Goal: Transaction & Acquisition: Book appointment/travel/reservation

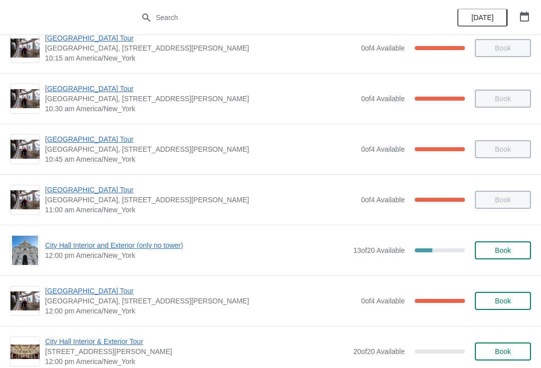
scroll to position [222, 0]
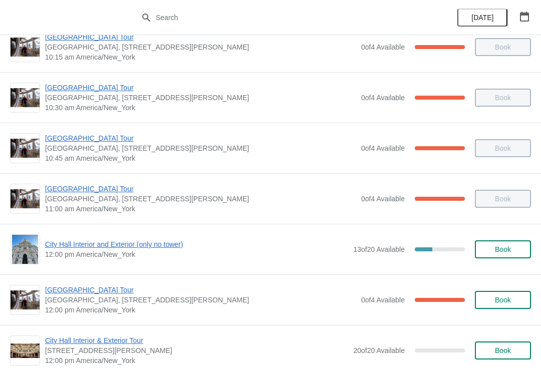
click at [177, 242] on span "City Hall Interior and Exterior (only no tower)" at bounding box center [196, 244] width 303 height 10
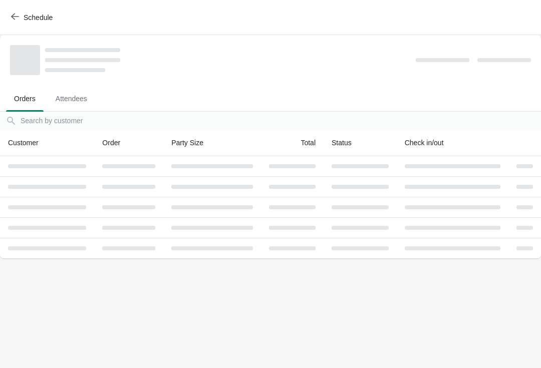
scroll to position [0, 0]
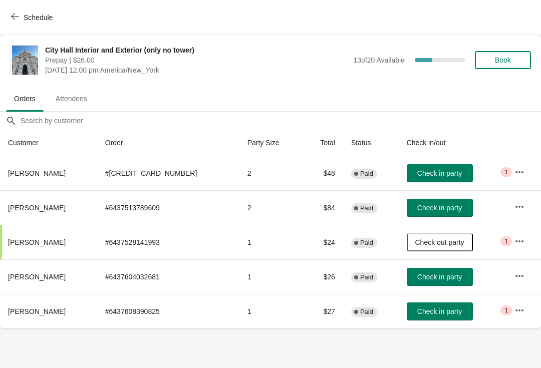
click at [438, 308] on span "Check in party" at bounding box center [439, 312] width 45 height 8
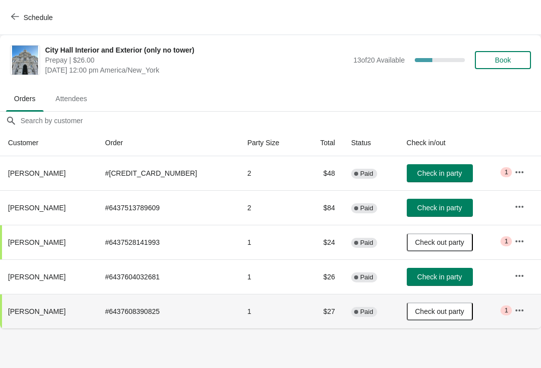
click at [17, 2] on div "Schedule" at bounding box center [270, 17] width 541 height 35
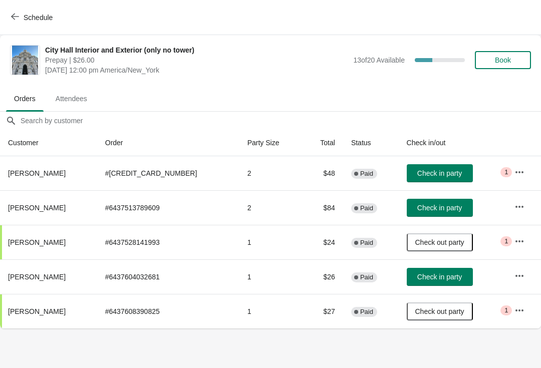
scroll to position [0, 1]
click at [25, 6] on div "Schedule" at bounding box center [270, 17] width 541 height 35
click at [26, 9] on button "Schedule" at bounding box center [33, 18] width 56 height 18
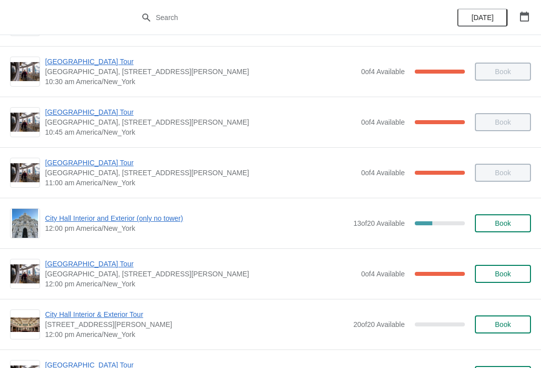
scroll to position [250, 0]
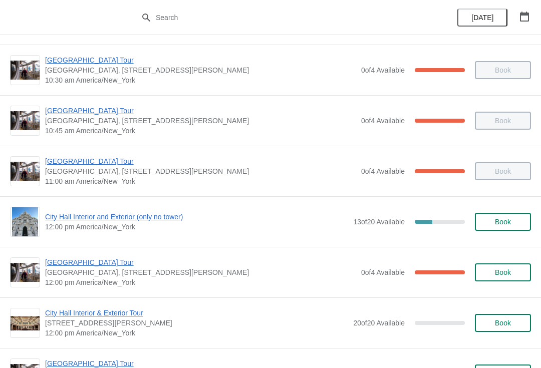
click at [114, 262] on span "[GEOGRAPHIC_DATA] Tour" at bounding box center [200, 262] width 311 height 10
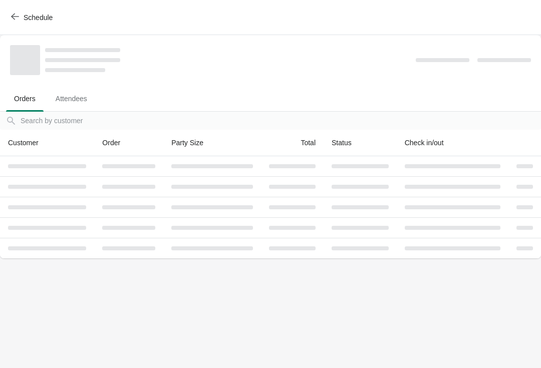
scroll to position [0, 0]
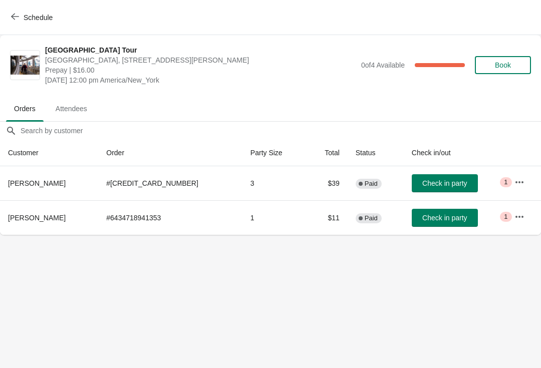
click at [443, 219] on span "Check in party" at bounding box center [444, 218] width 45 height 8
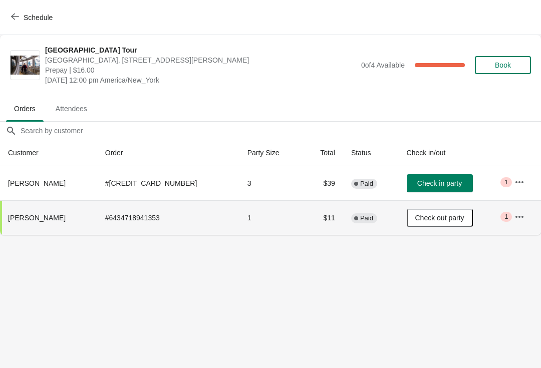
click at [21, 9] on button "Schedule" at bounding box center [33, 18] width 56 height 18
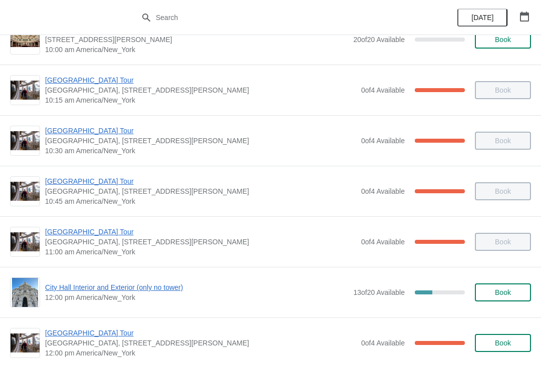
scroll to position [183, 0]
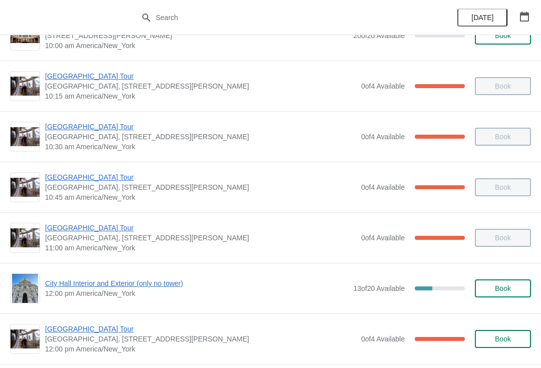
click at [159, 284] on span "City Hall Interior and Exterior (only no tower)" at bounding box center [196, 283] width 303 height 10
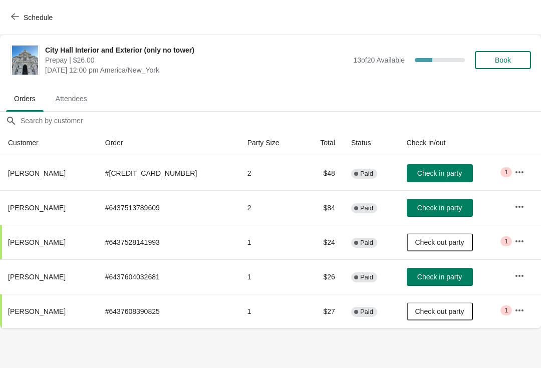
scroll to position [0, 0]
click at [446, 167] on button "Check in party" at bounding box center [440, 173] width 66 height 18
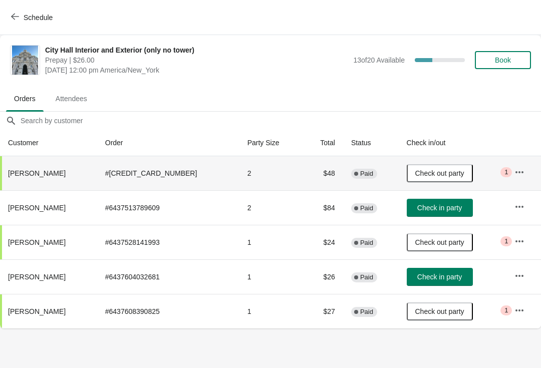
click at [25, 21] on span "Schedule" at bounding box center [38, 18] width 29 height 8
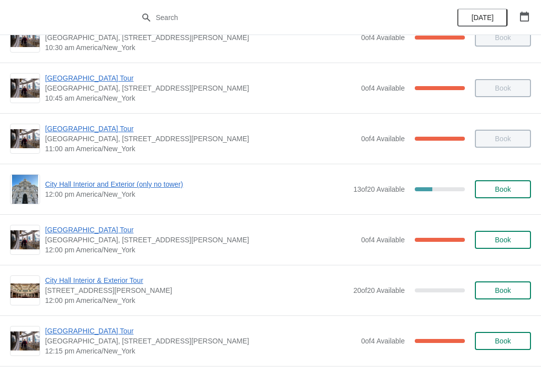
scroll to position [283, 0]
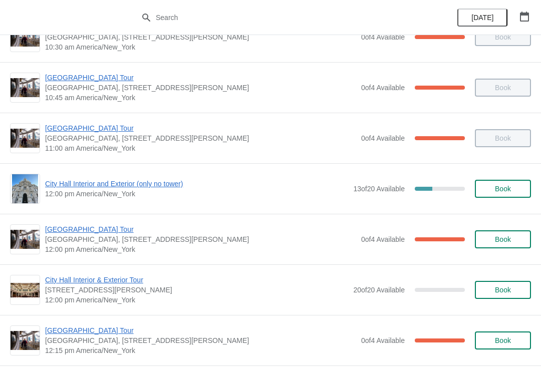
click at [108, 222] on div "City Hall Tower Tour City Hall Visitor Center, 1400 John F Kennedy Boulevard Su…" at bounding box center [270, 239] width 541 height 51
click at [97, 228] on span "[GEOGRAPHIC_DATA] Tour" at bounding box center [200, 229] width 311 height 10
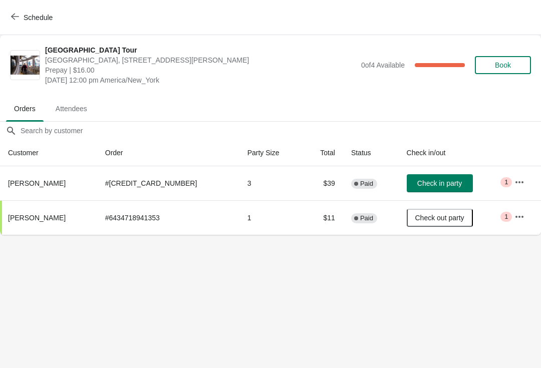
scroll to position [0, 0]
click at [432, 180] on span "Check in party" at bounding box center [439, 183] width 45 height 8
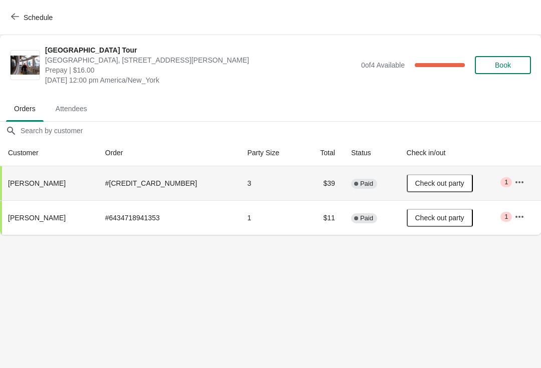
click at [27, 9] on button "Schedule" at bounding box center [33, 18] width 56 height 18
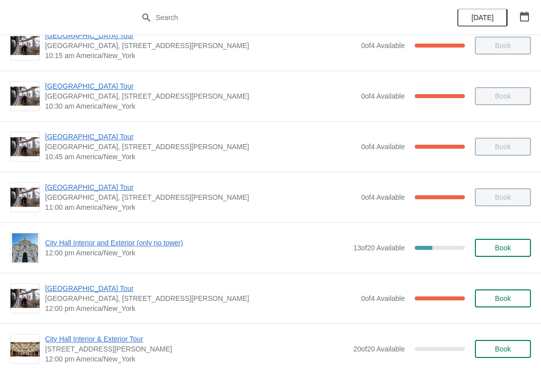
scroll to position [222, 0]
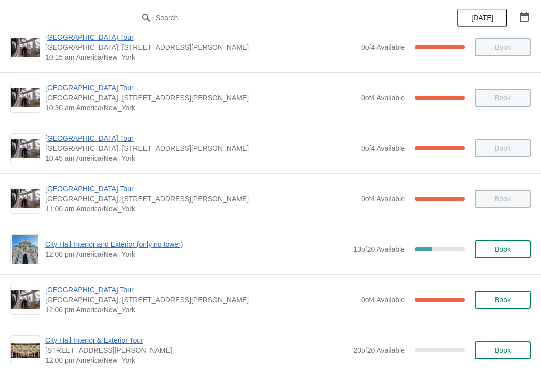
click at [113, 289] on span "[GEOGRAPHIC_DATA] Tour" at bounding box center [200, 290] width 311 height 10
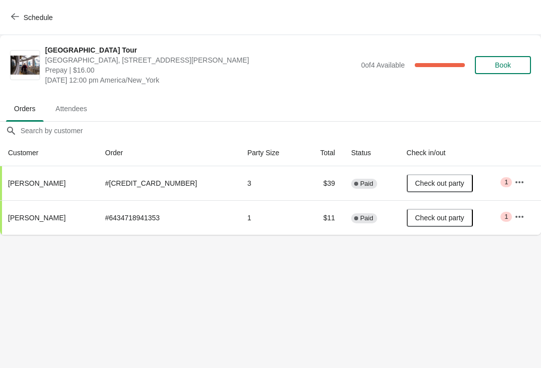
scroll to position [0, 0]
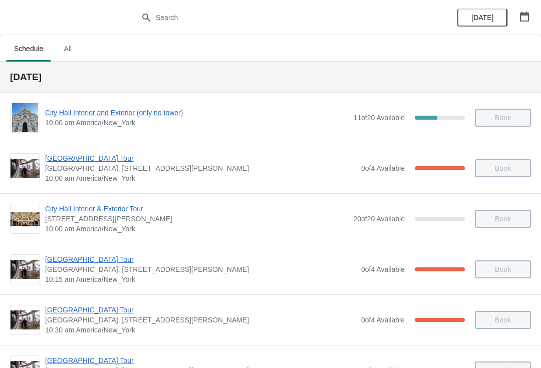
click at [533, 12] on button "button" at bounding box center [524, 17] width 18 height 18
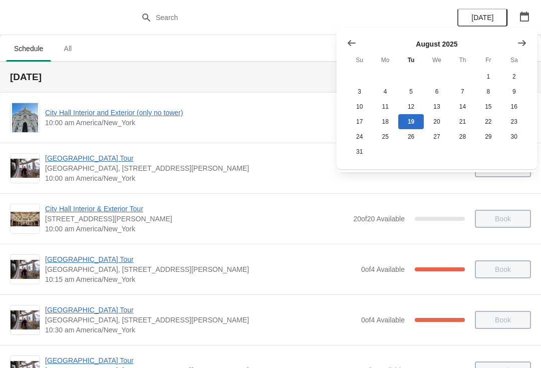
click at [529, 34] on button "Show next month, September 2025" at bounding box center [522, 43] width 18 height 18
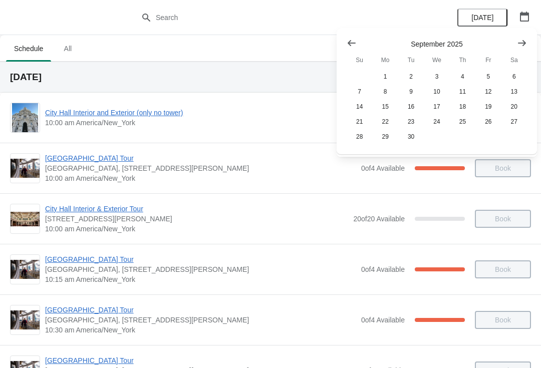
click at [530, 35] on button "Show next month, October 2025" at bounding box center [522, 43] width 18 height 18
click at [499, 119] on button "24" at bounding box center [488, 121] width 26 height 15
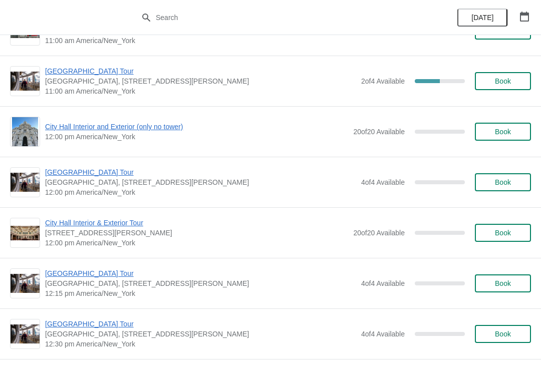
scroll to position [390, 0]
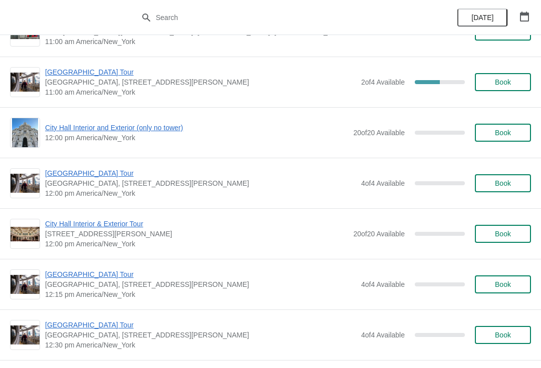
click at [512, 181] on span "Book" at bounding box center [503, 183] width 38 height 8
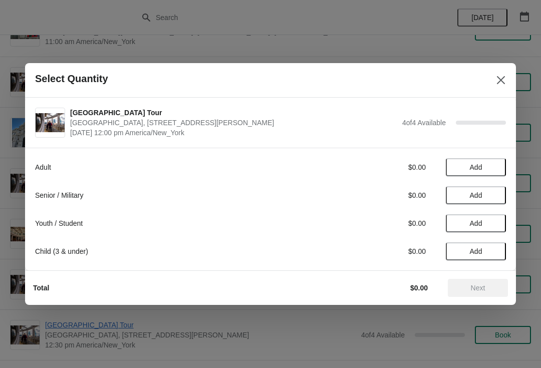
click at [483, 168] on span "Add" at bounding box center [476, 167] width 42 height 8
click at [500, 162] on div "1" at bounding box center [476, 167] width 60 height 11
click at [486, 160] on div "Adult $16.00 1" at bounding box center [270, 167] width 471 height 18
click at [490, 162] on icon at bounding box center [493, 167] width 11 height 11
click at [499, 161] on div "Adult $32.00 2" at bounding box center [270, 167] width 471 height 18
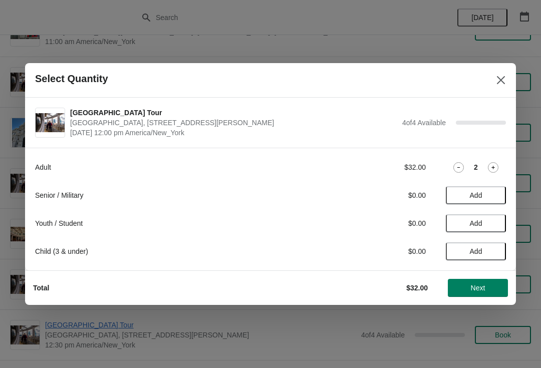
click at [488, 163] on icon at bounding box center [493, 167] width 11 height 11
click at [494, 163] on icon at bounding box center [493, 167] width 11 height 11
click at [500, 161] on div "Adult $64.00 4" at bounding box center [270, 167] width 471 height 18
click at [490, 251] on span "Add" at bounding box center [476, 251] width 42 height 8
click at [464, 158] on div "Adult $64.00 4 Senior / Military $0.00 Add Youth / Student $0.00 Add Child (3 &…" at bounding box center [270, 204] width 471 height 112
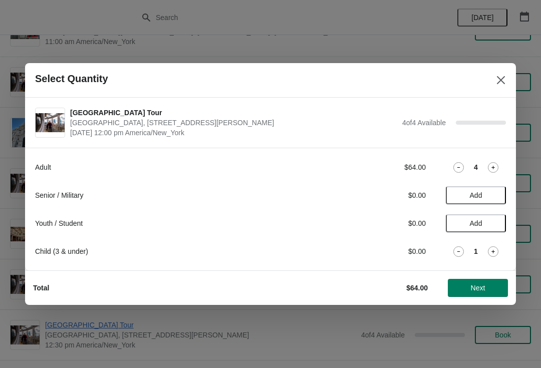
click at [461, 159] on div "Adult $64.00 4" at bounding box center [270, 167] width 471 height 18
click at [465, 160] on div "Adult $64.00 4" at bounding box center [270, 167] width 471 height 18
click at [469, 164] on div "4" at bounding box center [476, 167] width 60 height 11
click at [461, 166] on icon at bounding box center [458, 167] width 11 height 11
click at [495, 192] on span "Add" at bounding box center [476, 195] width 42 height 8
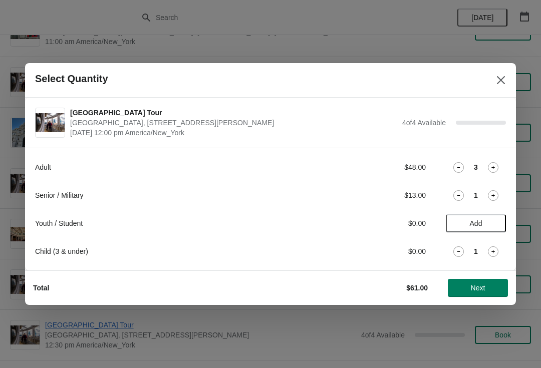
click at [516, 166] on div at bounding box center [270, 184] width 541 height 368
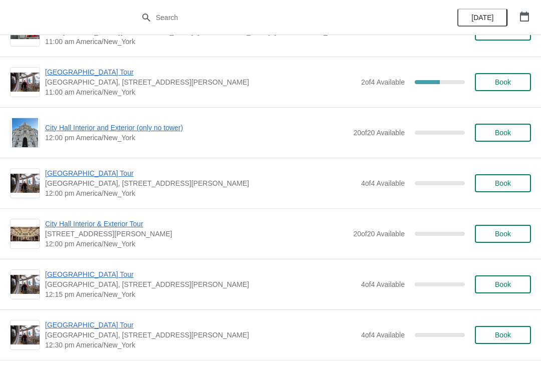
click at [106, 194] on span "12:00 pm America/New_York" at bounding box center [200, 193] width 311 height 10
click at [103, 176] on span "[GEOGRAPHIC_DATA] Tour" at bounding box center [200, 173] width 311 height 10
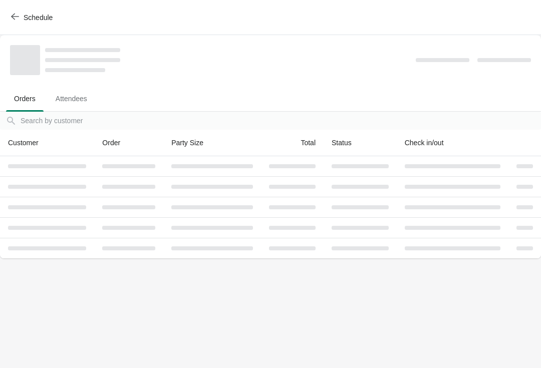
scroll to position [0, 0]
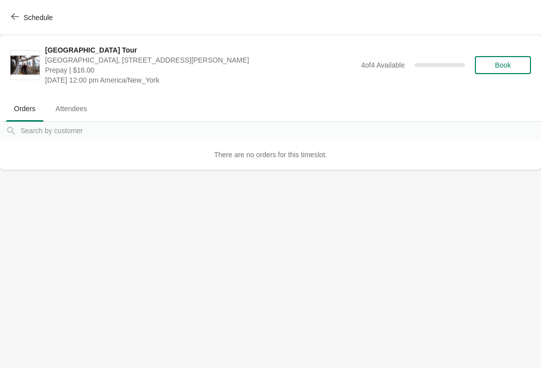
click at [509, 59] on button "Book" at bounding box center [503, 65] width 56 height 18
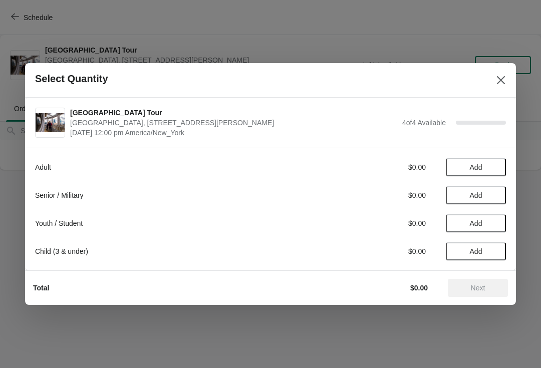
click at [483, 193] on span "Add" at bounding box center [476, 195] width 42 height 8
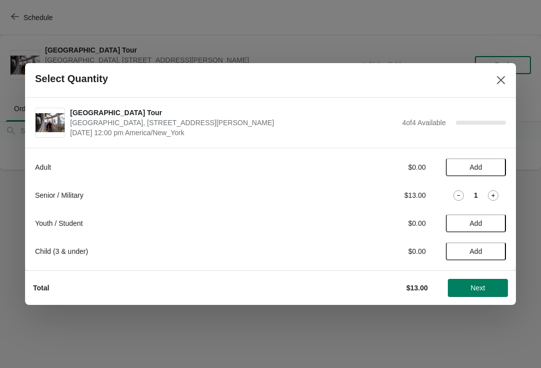
click at [497, 190] on icon at bounding box center [493, 195] width 11 height 11
click at [501, 185] on div "Adult $0.00 Add Senior / Military $26.00 2 Youth / Student $0.00 Add Child (3 &…" at bounding box center [270, 204] width 471 height 112
click at [495, 192] on icon at bounding box center [493, 195] width 11 height 11
click at [498, 163] on button "Add" at bounding box center [476, 167] width 60 height 18
click at [490, 246] on button "Add" at bounding box center [476, 251] width 60 height 18
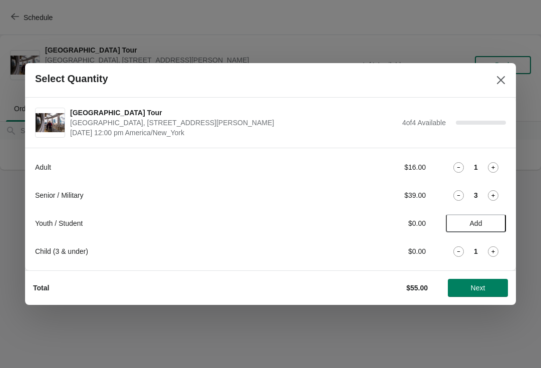
click at [483, 288] on span "Next" at bounding box center [478, 288] width 15 height 8
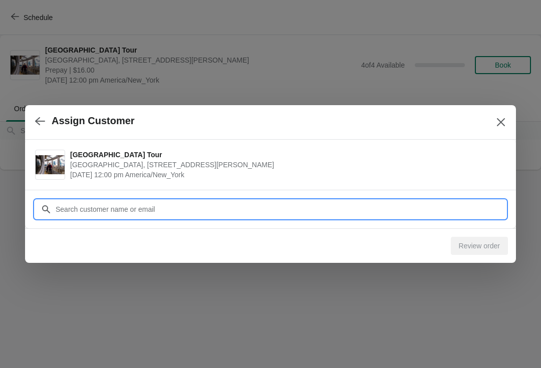
click at [126, 202] on input "Customer" at bounding box center [280, 209] width 451 height 18
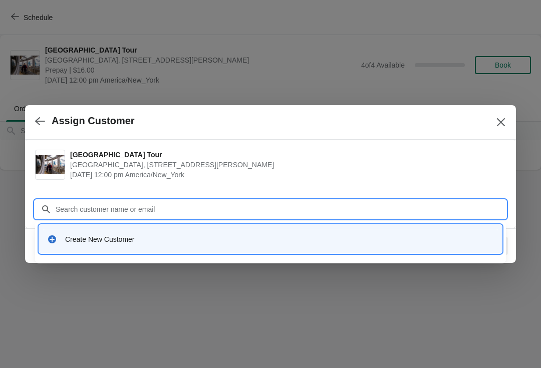
click at [117, 237] on div "Create New Customer" at bounding box center [279, 239] width 429 height 10
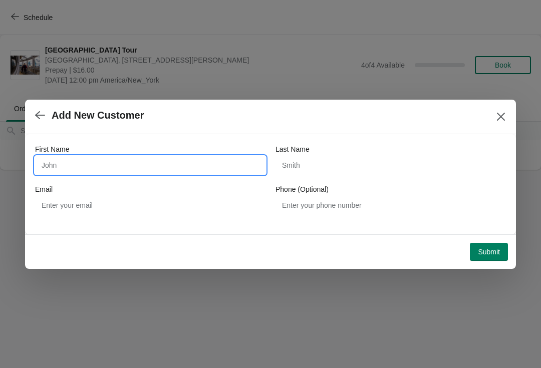
click at [116, 163] on input "First Name" at bounding box center [150, 165] width 230 height 18
type input "Margaret"
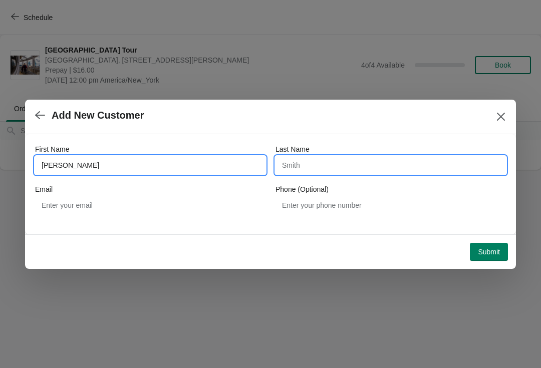
click at [338, 158] on input "Last Name" at bounding box center [390, 165] width 230 height 18
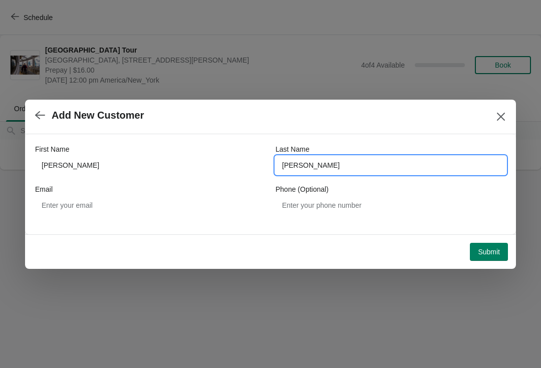
type input "asman"
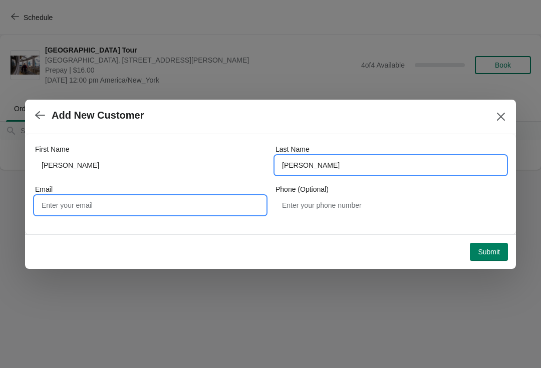
click at [137, 203] on input "Email" at bounding box center [150, 205] width 230 height 18
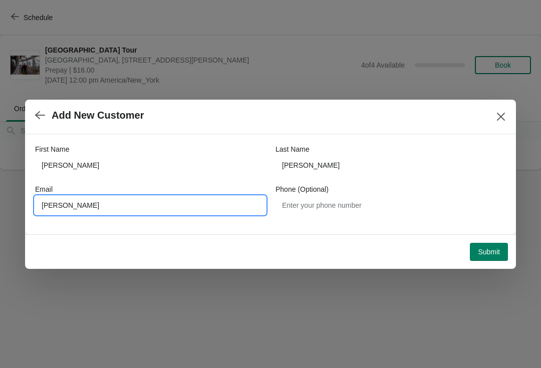
click at [149, 207] on input "margaret_asman@ya" at bounding box center [150, 205] width 230 height 18
type input "margaret_asman@yahoo.com"
click at [494, 248] on span "Submit" at bounding box center [489, 252] width 22 height 8
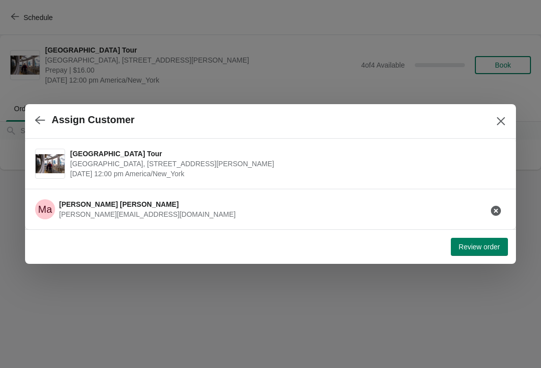
click at [486, 245] on span "Review order" at bounding box center [479, 247] width 41 height 8
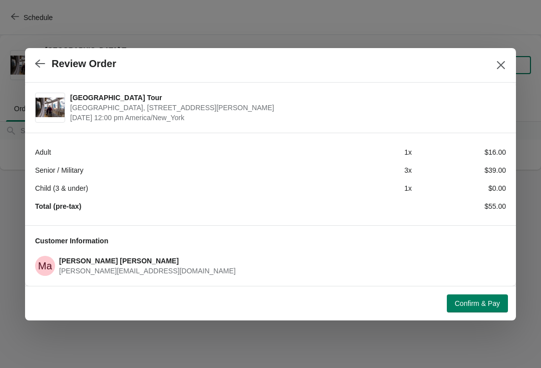
click at [32, 59] on button "button" at bounding box center [40, 64] width 18 height 20
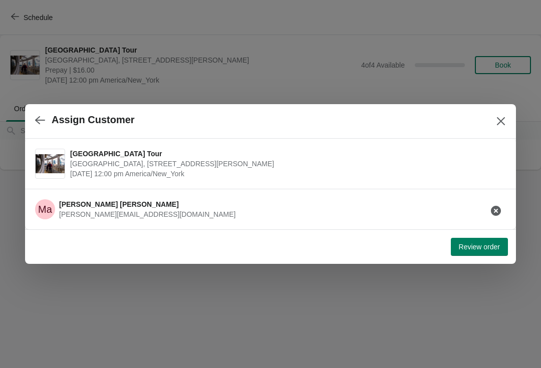
click at [32, 114] on button "button" at bounding box center [40, 120] width 18 height 20
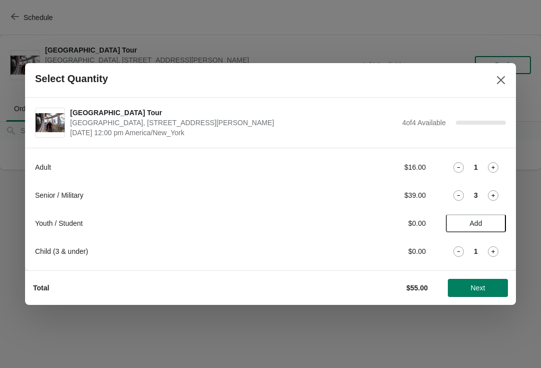
click at [458, 250] on icon at bounding box center [458, 251] width 11 height 11
click at [490, 221] on span "Add" at bounding box center [476, 223] width 42 height 8
click at [474, 286] on span "Next" at bounding box center [478, 288] width 15 height 8
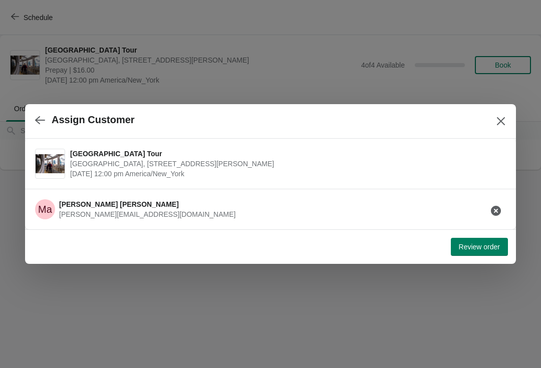
click at [480, 249] on span "Review order" at bounding box center [479, 247] width 41 height 8
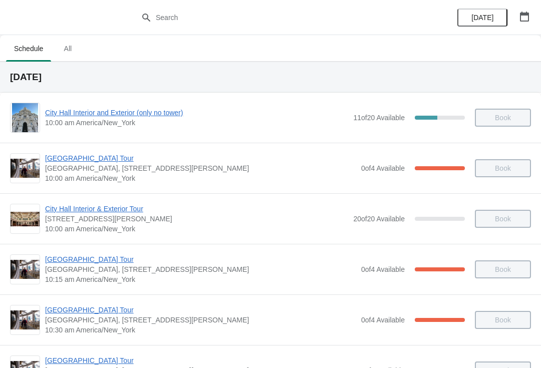
click at [532, 12] on button "button" at bounding box center [524, 17] width 18 height 18
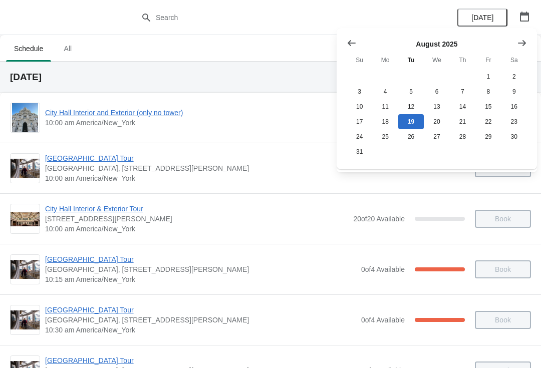
click at [529, 35] on button "Show next month, September 2025" at bounding box center [522, 43] width 18 height 18
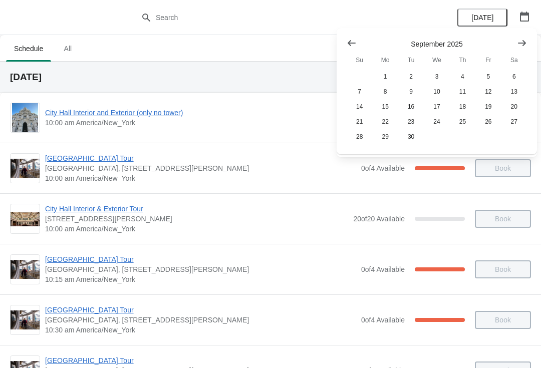
click at [529, 36] on button "Show next month, October 2025" at bounding box center [522, 43] width 18 height 18
click at [495, 122] on button "24" at bounding box center [488, 121] width 26 height 15
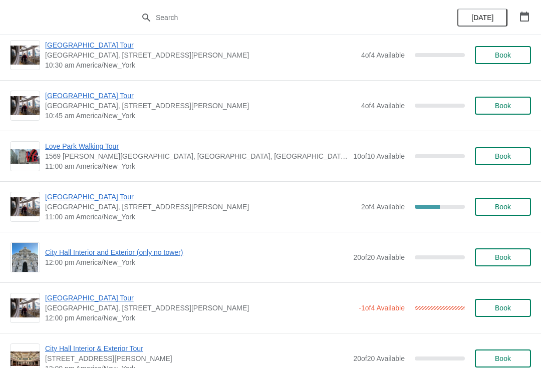
scroll to position [268, 0]
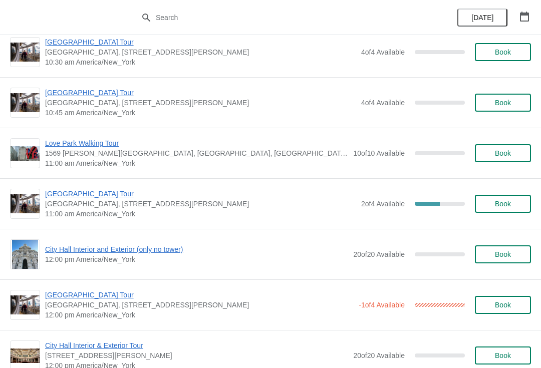
click at [105, 291] on span "[GEOGRAPHIC_DATA] Tour" at bounding box center [199, 295] width 309 height 10
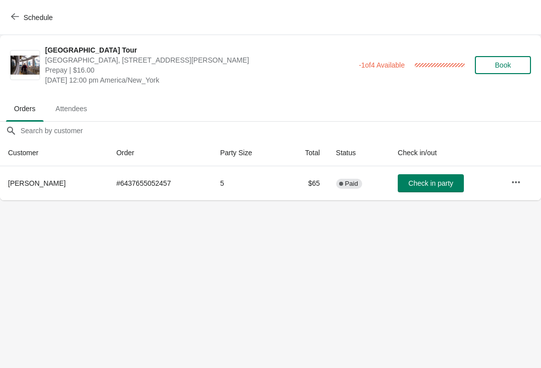
click at [21, 10] on button "Schedule" at bounding box center [33, 18] width 56 height 18
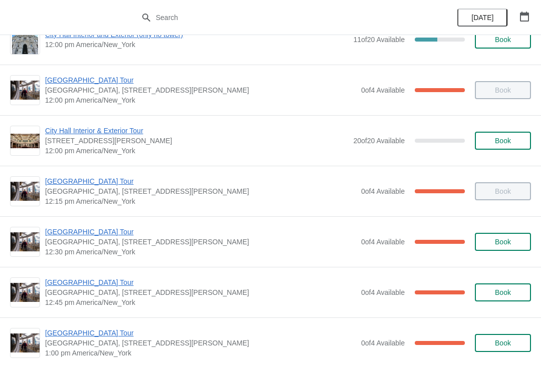
scroll to position [435, 0]
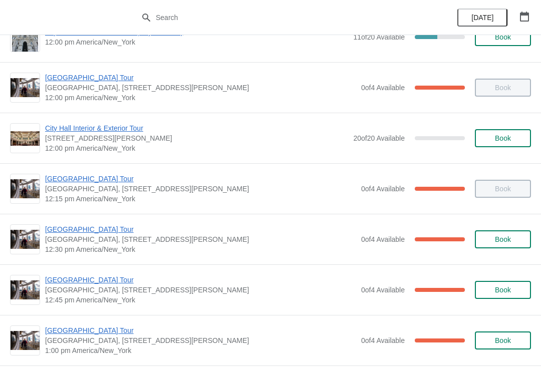
click at [97, 275] on span "[GEOGRAPHIC_DATA] Tour" at bounding box center [200, 280] width 311 height 10
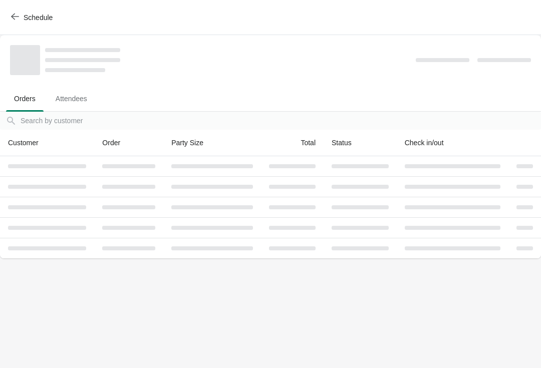
scroll to position [0, 0]
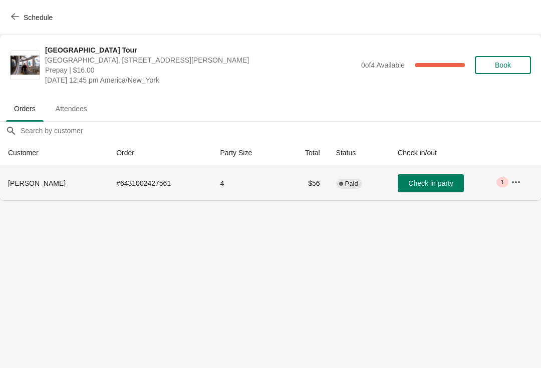
click at [437, 172] on td "Check in party" at bounding box center [446, 183] width 113 height 34
click at [434, 182] on span "Check in party" at bounding box center [430, 183] width 45 height 8
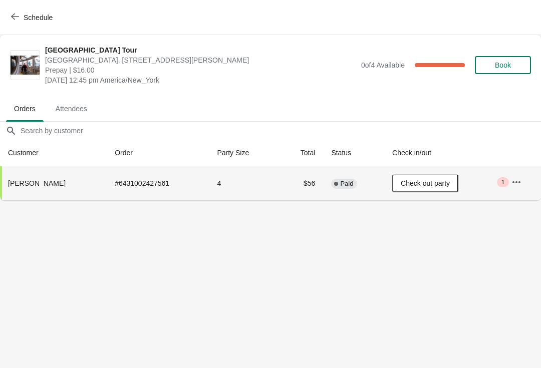
click at [25, 18] on span "Schedule" at bounding box center [38, 18] width 29 height 8
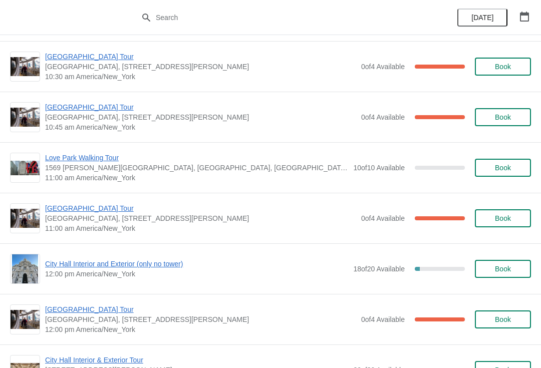
scroll to position [2240, 0]
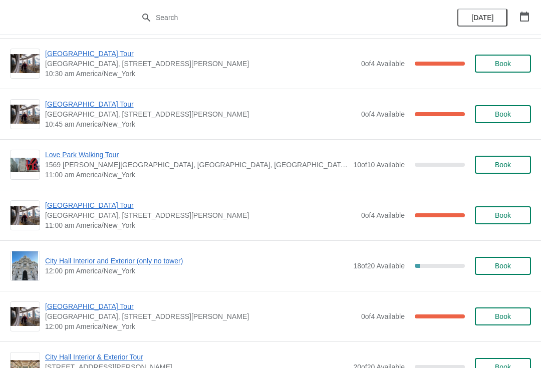
click at [155, 257] on span "City Hall Interior and Exterior (only no tower)" at bounding box center [196, 261] width 303 height 10
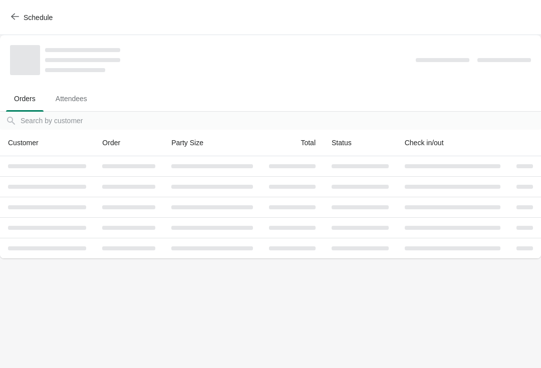
scroll to position [0, 0]
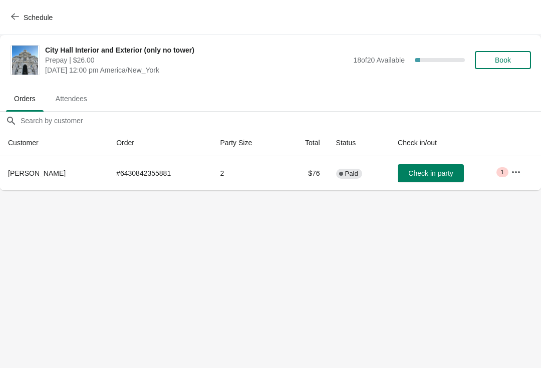
click at [512, 53] on button "Book" at bounding box center [503, 60] width 56 height 18
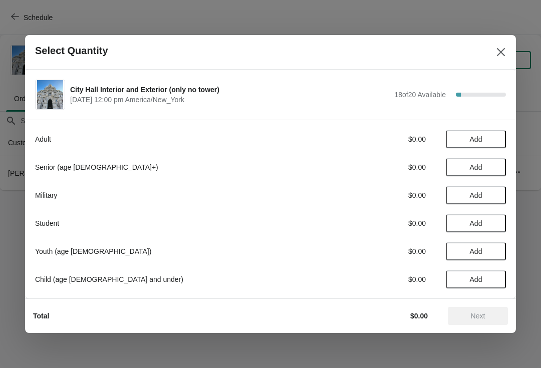
click at [492, 161] on button "Add" at bounding box center [476, 167] width 60 height 18
click at [504, 160] on div "Senior (age [DEMOGRAPHIC_DATA]+) $23.00 1" at bounding box center [270, 167] width 471 height 18
click at [492, 162] on icon at bounding box center [493, 167] width 11 height 11
click at [490, 128] on div "Adult $0.00 Add Senior (age [DEMOGRAPHIC_DATA]+) $46.00 2 Military $0.00 Add St…" at bounding box center [270, 204] width 471 height 168
click at [484, 133] on button "Add" at bounding box center [476, 139] width 60 height 18
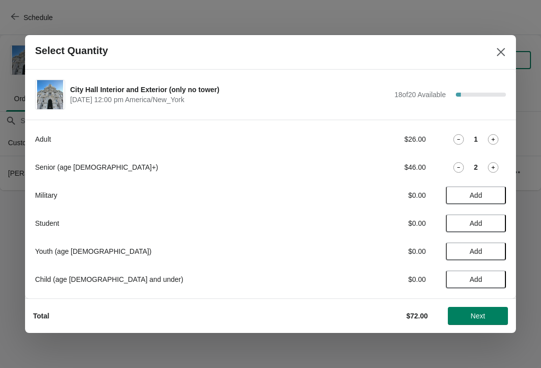
click at [493, 314] on span "Next" at bounding box center [478, 316] width 44 height 8
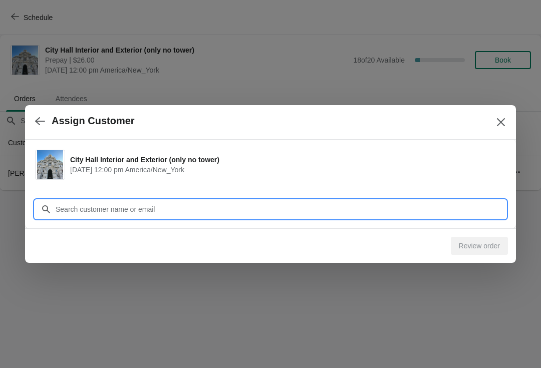
click at [179, 207] on input "Customer" at bounding box center [280, 209] width 451 height 18
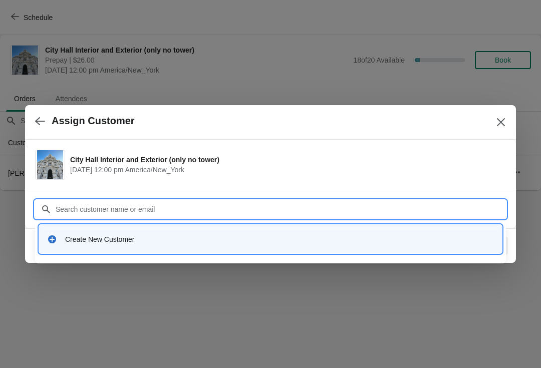
click at [171, 237] on div "Create New Customer" at bounding box center [279, 239] width 429 height 10
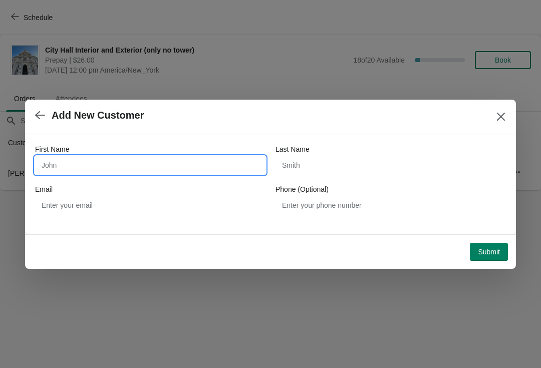
click at [91, 161] on input "First Name" at bounding box center [150, 165] width 230 height 18
type input "[PERSON_NAME]"
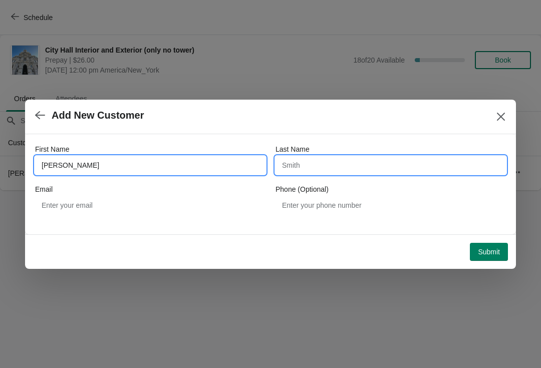
click at [325, 171] on input "Last Name" at bounding box center [390, 165] width 230 height 18
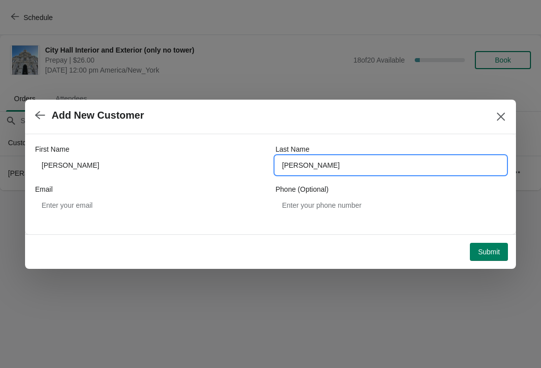
type input "[PERSON_NAME]"
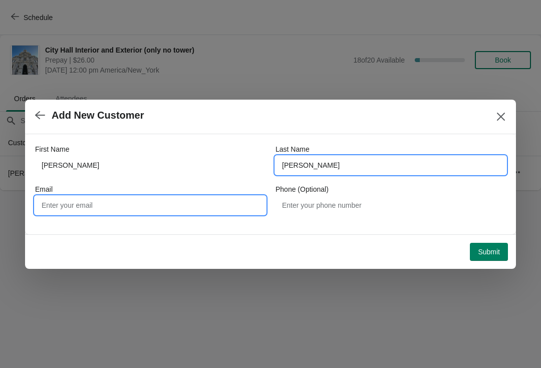
click at [125, 203] on input "Email" at bounding box center [150, 205] width 230 height 18
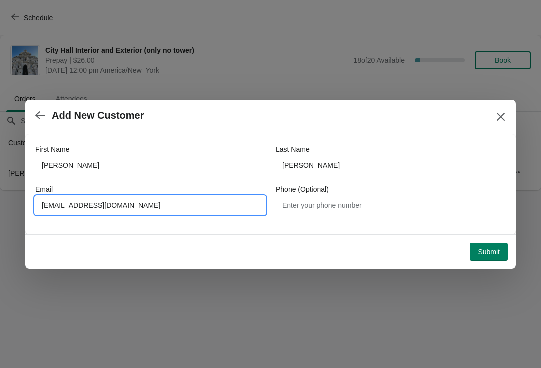
type input "[EMAIL_ADDRESS][DOMAIN_NAME]"
click at [491, 243] on button "Submit" at bounding box center [489, 252] width 38 height 18
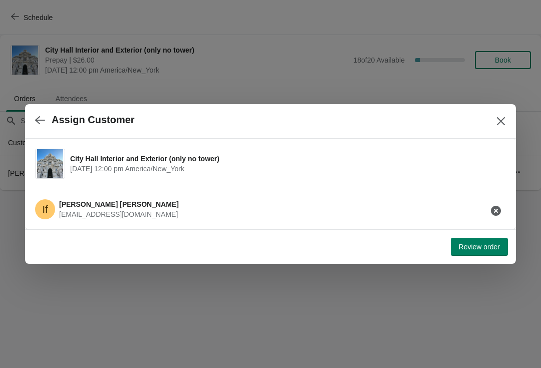
click at [478, 240] on button "Review order" at bounding box center [479, 247] width 57 height 18
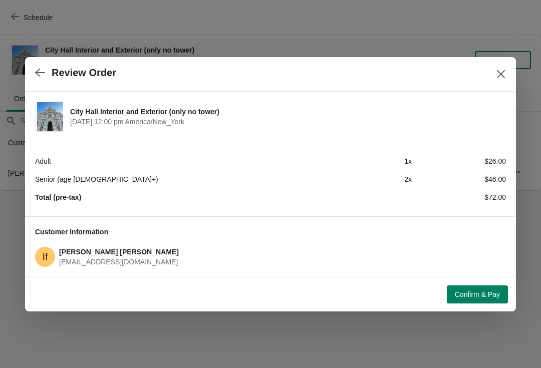
click at [489, 294] on span "Confirm & Pay" at bounding box center [477, 295] width 45 height 8
